Goal: Information Seeking & Learning: Find specific fact

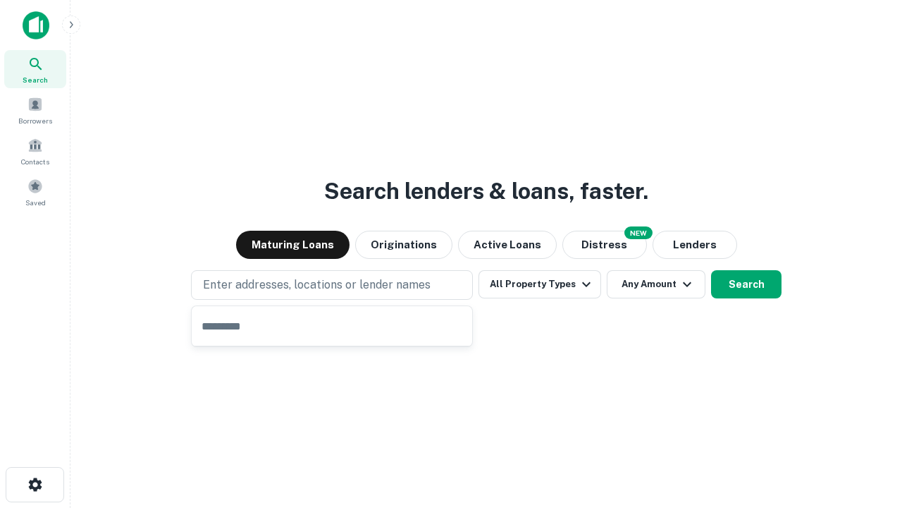
type input "**********"
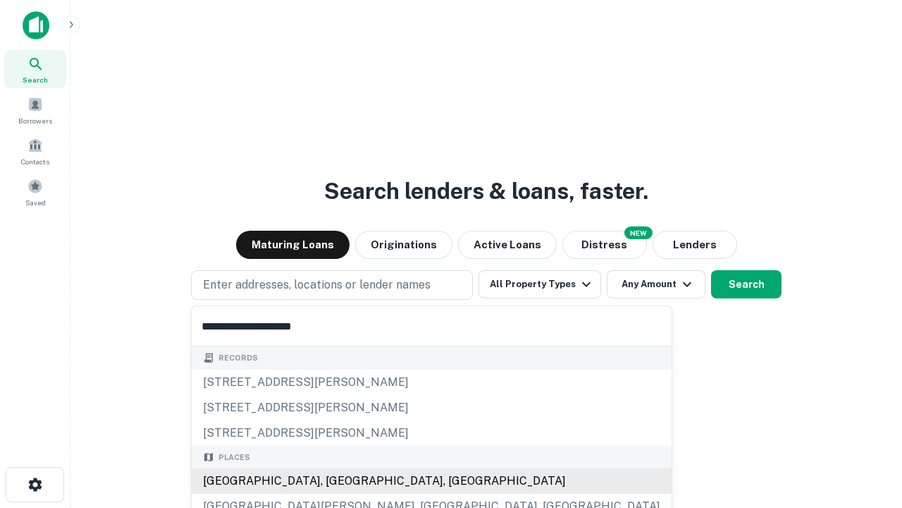
click at [337, 481] on div "[GEOGRAPHIC_DATA], [GEOGRAPHIC_DATA], [GEOGRAPHIC_DATA]" at bounding box center [432, 480] width 480 height 25
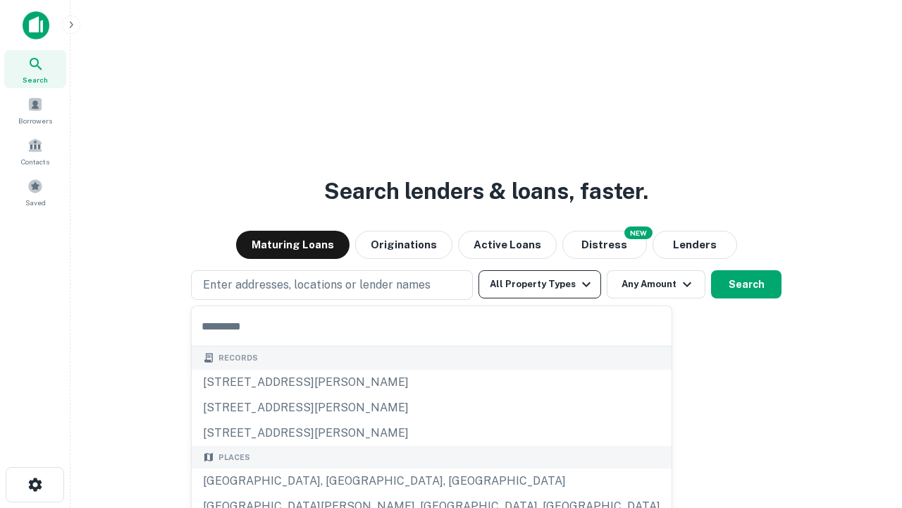
click at [540, 284] on button "All Property Types" at bounding box center [540, 284] width 123 height 28
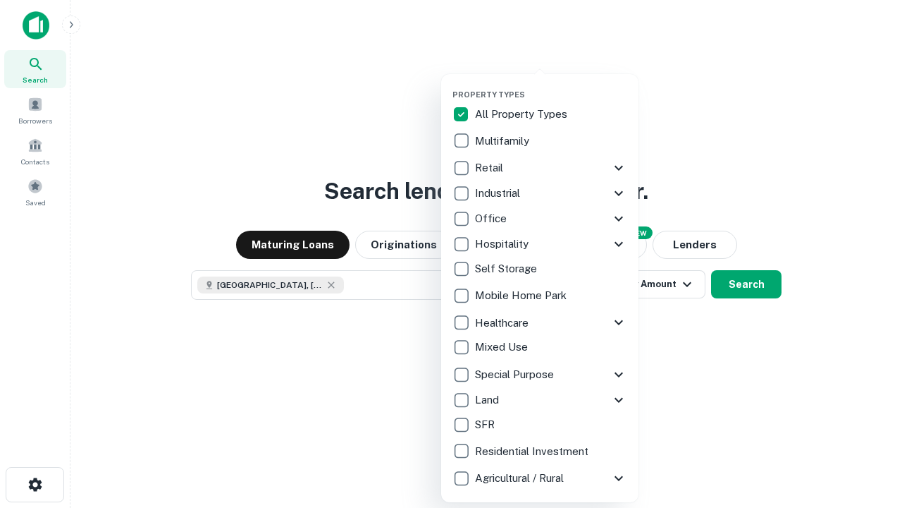
click at [551, 85] on button "button" at bounding box center [551, 85] width 197 height 1
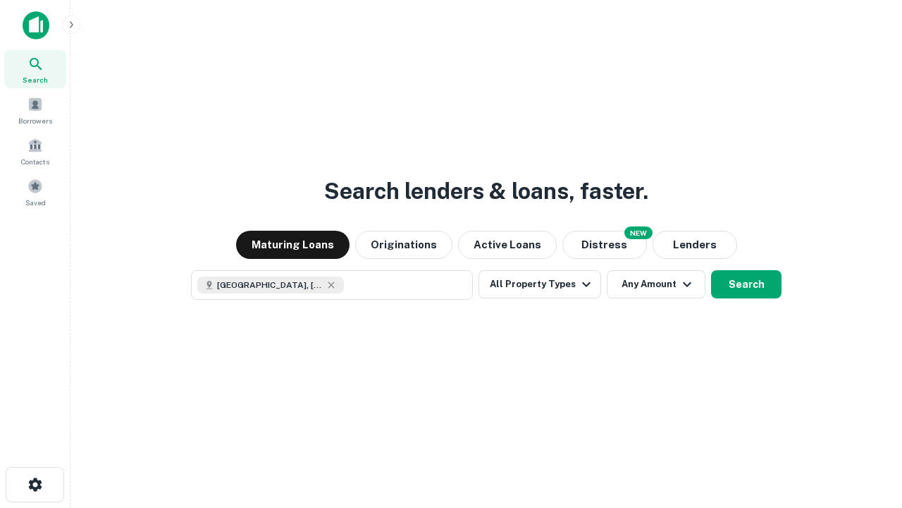
scroll to position [23, 0]
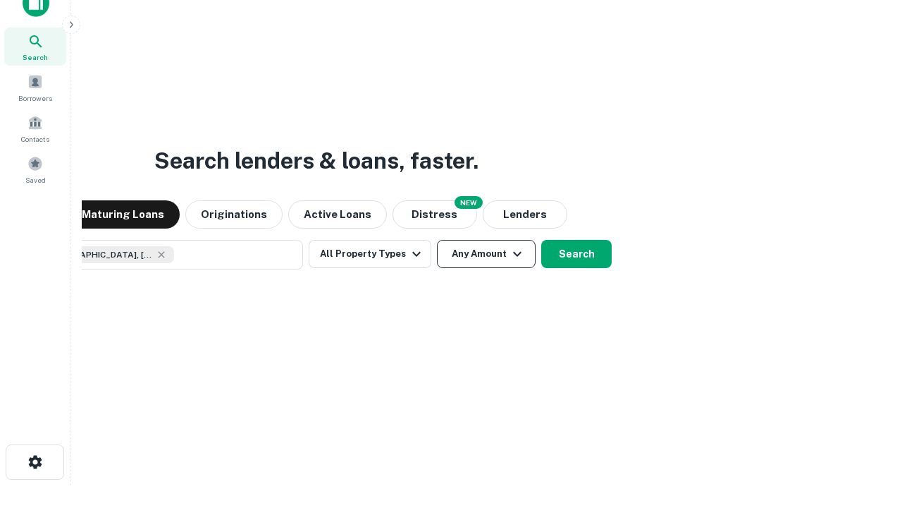
click at [437, 240] on button "Any Amount" at bounding box center [486, 254] width 99 height 28
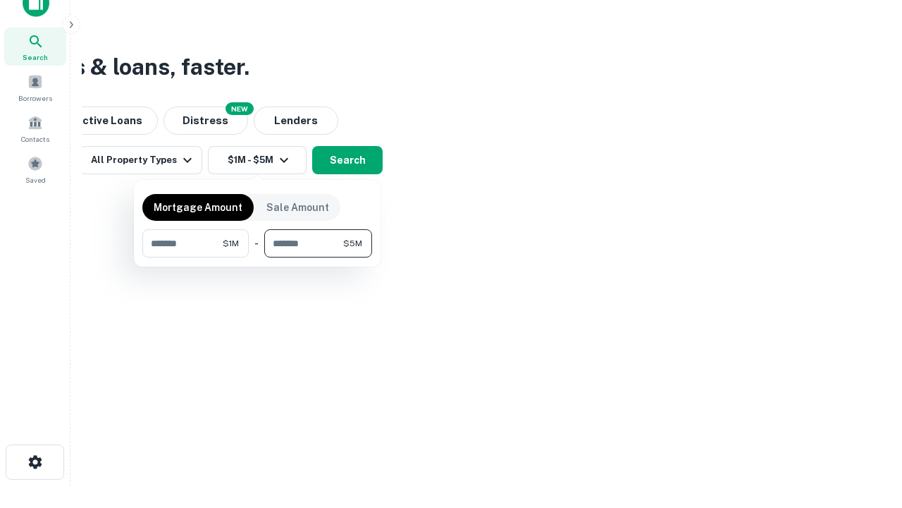
type input "*******"
click at [257, 257] on button "button" at bounding box center [257, 257] width 230 height 1
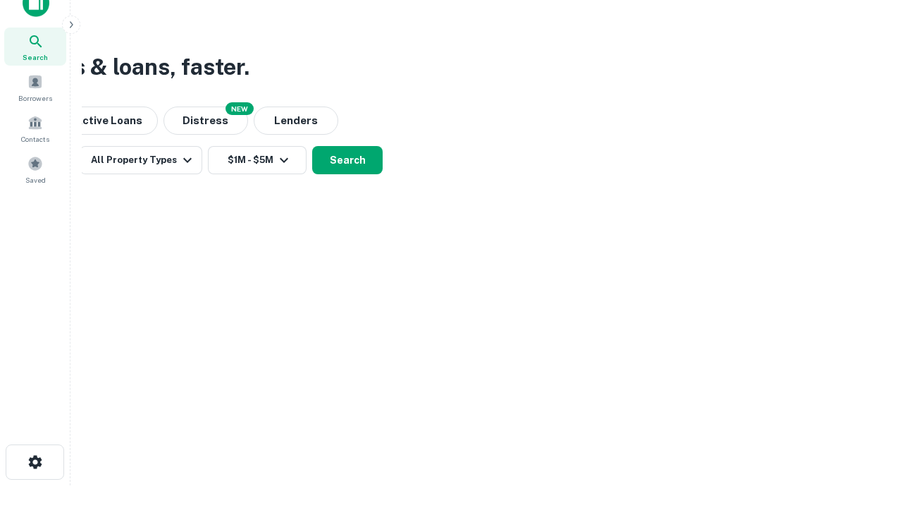
scroll to position [23, 0]
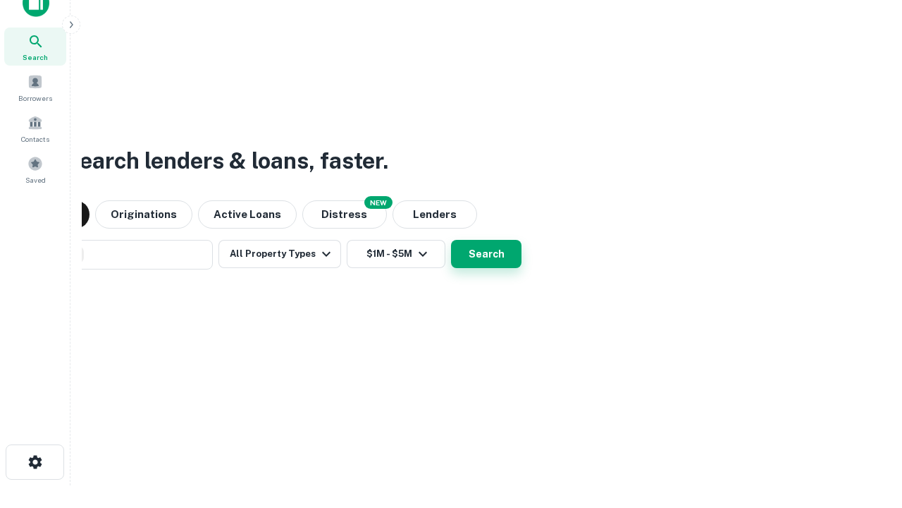
click at [451, 240] on button "Search" at bounding box center [486, 254] width 70 height 28
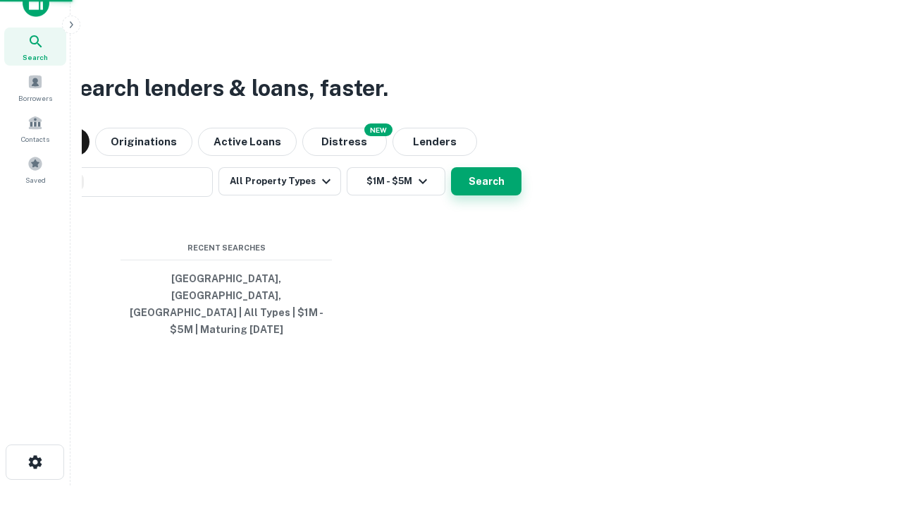
scroll to position [46, 399]
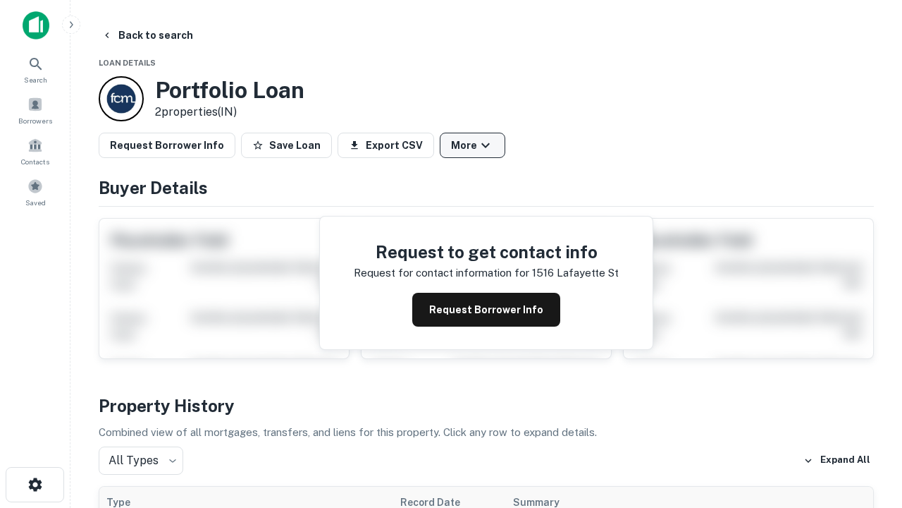
click at [472, 145] on button "More" at bounding box center [473, 145] width 66 height 25
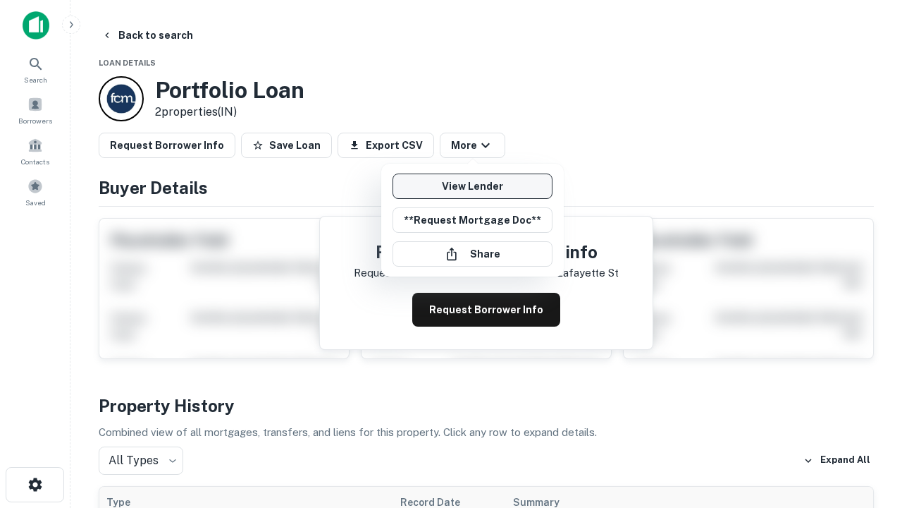
click at [472, 186] on link "View Lender" at bounding box center [473, 185] width 160 height 25
